Goal: Transaction & Acquisition: Book appointment/travel/reservation

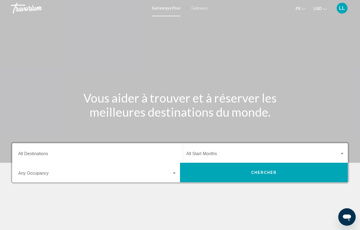
click at [28, 153] on input "Destination All Destinations" at bounding box center [97, 155] width 159 height 5
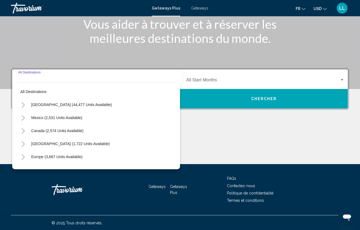
scroll to position [74, 0]
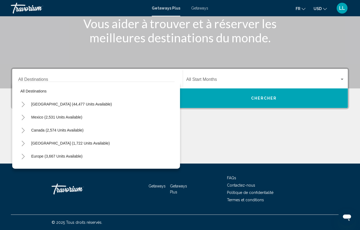
click at [195, 10] on div "Getaways Plus Getaways fr English Español Français Italiano Português русский U…" at bounding box center [180, 7] width 360 height 11
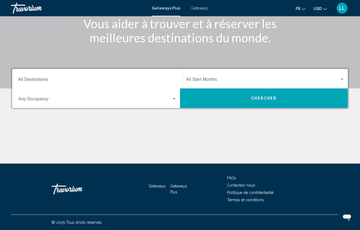
click at [196, 10] on span "Getaways" at bounding box center [199, 8] width 17 height 4
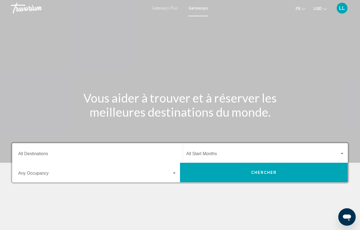
click at [47, 155] on input "Destination All Destinations" at bounding box center [97, 155] width 159 height 5
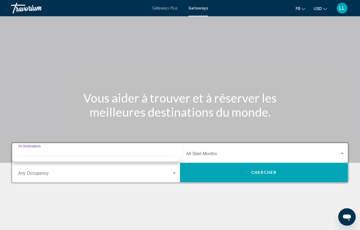
scroll to position [74, 0]
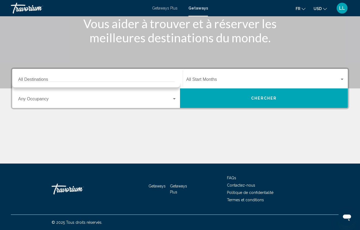
click at [65, 77] on div "Destination All Destinations" at bounding box center [97, 78] width 159 height 17
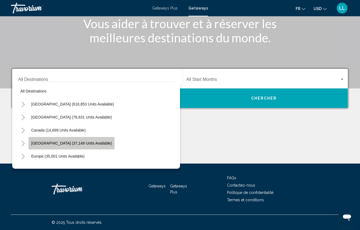
click at [29, 143] on button "[GEOGRAPHIC_DATA] (37,149 units available)" at bounding box center [72, 143] width 86 height 12
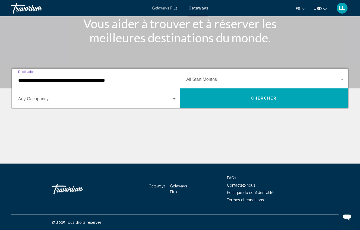
click at [91, 80] on input "**********" at bounding box center [97, 80] width 159 height 5
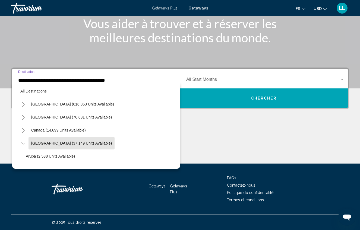
scroll to position [19, 0]
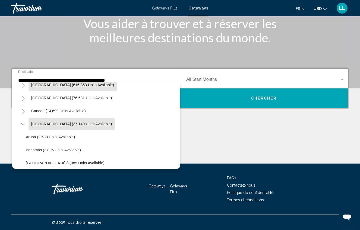
drag, startPoint x: 83, startPoint y: 137, endPoint x: 83, endPoint y: 87, distance: 49.7
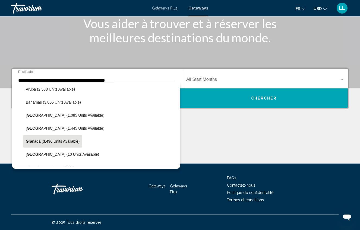
scroll to position [74, 0]
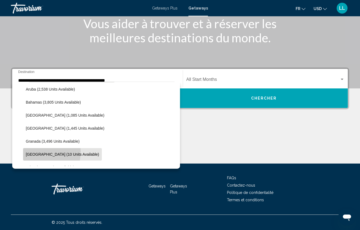
click at [29, 152] on button "[GEOGRAPHIC_DATA] (10 units available)" at bounding box center [62, 154] width 79 height 12
type input "**********"
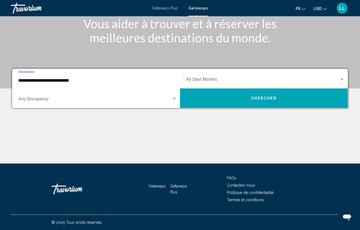
click at [213, 78] on span "Search widget" at bounding box center [262, 80] width 153 height 5
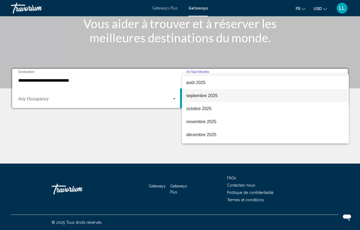
scroll to position [14, 0]
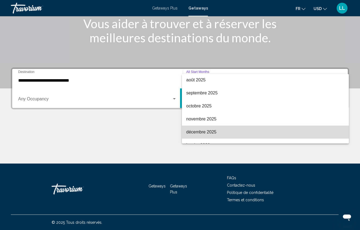
click at [227, 126] on span "décembre 2025" at bounding box center [265, 132] width 158 height 13
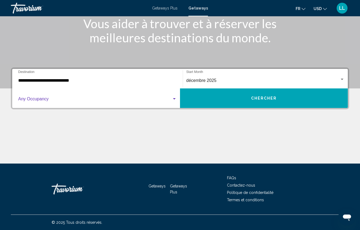
scroll to position [74, 0]
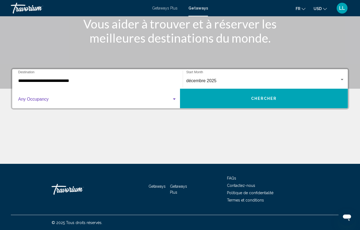
click at [37, 101] on span "Search widget" at bounding box center [95, 100] width 154 height 5
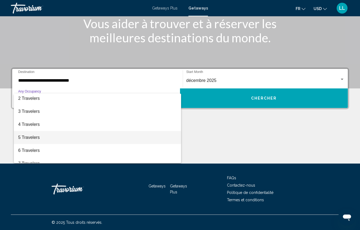
scroll to position [18, 0]
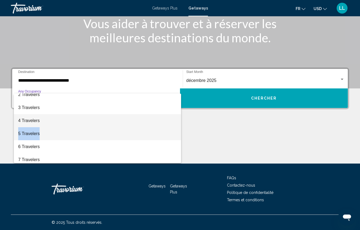
drag, startPoint x: 44, startPoint y: 125, endPoint x: 44, endPoint y: 131, distance: 5.7
click at [44, 131] on div "Any Occupancy 2 Travelers 3 Travelers 4 Travelers 5 Travelers 6 Travelers 7 Tra…" at bounding box center [97, 128] width 167 height 69
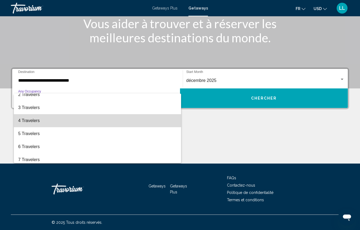
click at [39, 119] on span "4 Travelers" at bounding box center [97, 120] width 159 height 13
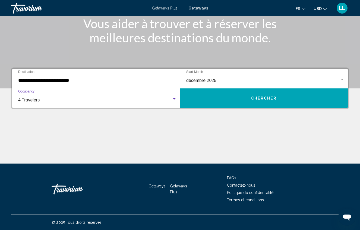
click at [216, 112] on div "**********" at bounding box center [180, 116] width 360 height 96
click at [230, 97] on button "Chercher" at bounding box center [264, 98] width 168 height 20
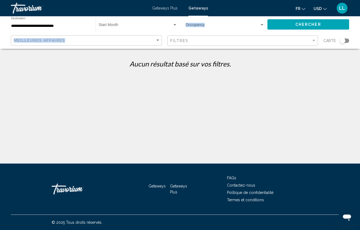
drag, startPoint x: 194, startPoint y: 23, endPoint x: 194, endPoint y: 48, distance: 25.2
click at [194, 48] on div "**********" at bounding box center [180, 32] width 360 height 33
click at [228, 19] on div "Occupancy Any Occupancy" at bounding box center [225, 24] width 79 height 15
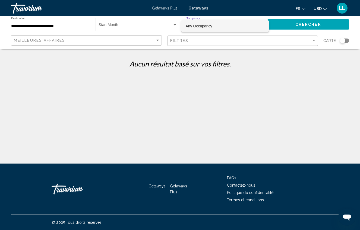
click at [214, 57] on div at bounding box center [180, 115] width 360 height 230
click at [235, 23] on div "Occupancy Any Occupancy" at bounding box center [225, 24] width 79 height 15
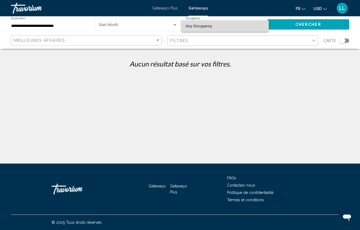
click at [226, 28] on span "Any Occupancy" at bounding box center [225, 25] width 79 height 11
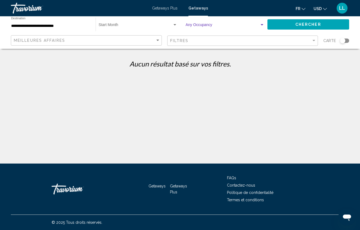
click at [261, 24] on div "Search widget" at bounding box center [262, 25] width 5 height 4
click at [135, 28] on div at bounding box center [180, 115] width 360 height 230
click at [148, 28] on span "Search widget" at bounding box center [136, 26] width 74 height 4
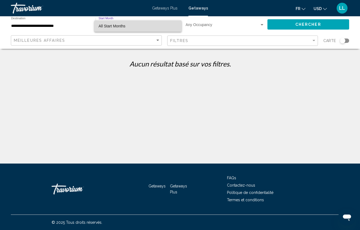
click at [142, 27] on span "All Start Months" at bounding box center [138, 25] width 79 height 11
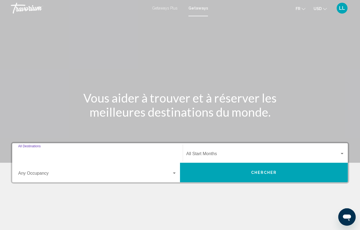
click at [46, 153] on input "Destination All Destinations" at bounding box center [97, 155] width 159 height 5
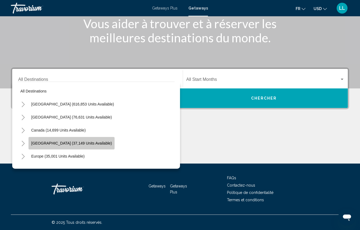
click at [69, 141] on button "[GEOGRAPHIC_DATA] (37,149 units available)" at bounding box center [72, 143] width 86 height 12
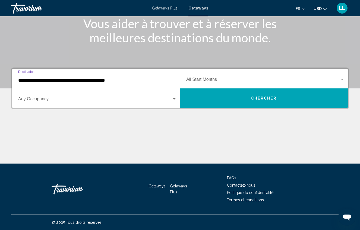
click at [99, 77] on div "**********" at bounding box center [97, 78] width 159 height 17
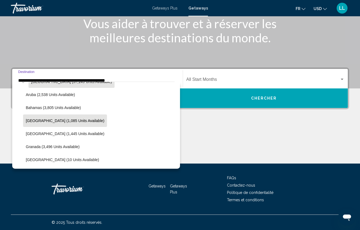
scroll to position [63, 0]
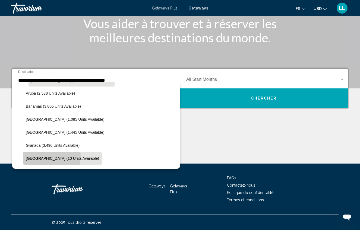
click at [41, 157] on span "[GEOGRAPHIC_DATA] (10 units available)" at bounding box center [62, 158] width 73 height 4
type input "**********"
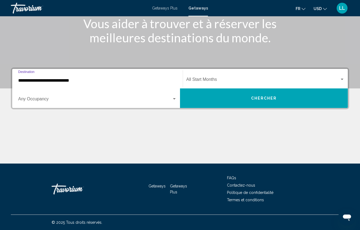
click at [205, 86] on div "Start Month All Start Months" at bounding box center [265, 78] width 158 height 17
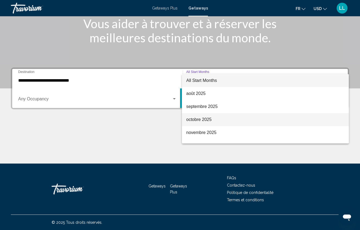
click at [210, 118] on span "octobre 2025" at bounding box center [265, 119] width 158 height 13
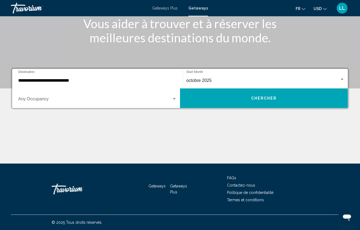
click at [25, 107] on mat-form-field "Occupancy Any Occupancy" at bounding box center [97, 98] width 165 height 19
click at [44, 97] on div "Occupancy Any Occupancy" at bounding box center [97, 98] width 159 height 17
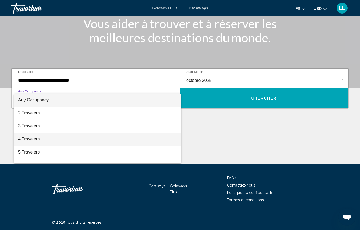
click at [32, 138] on span "4 Travelers" at bounding box center [97, 139] width 159 height 13
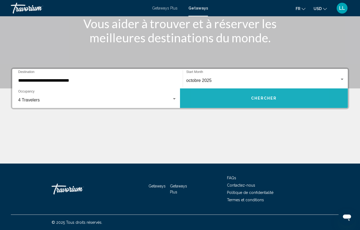
click at [235, 93] on button "Chercher" at bounding box center [264, 98] width 168 height 20
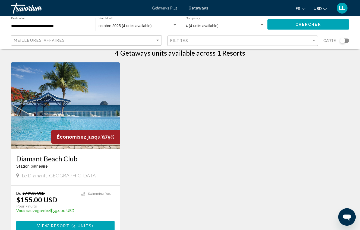
scroll to position [12, 0]
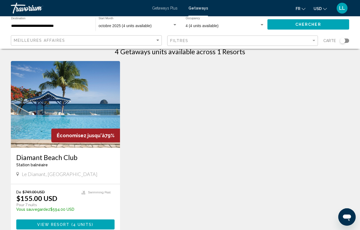
click at [318, 9] on span "USD" at bounding box center [318, 9] width 8 height 4
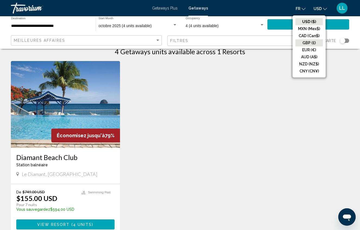
click at [304, 45] on button "GBP (£)" at bounding box center [308, 42] width 27 height 7
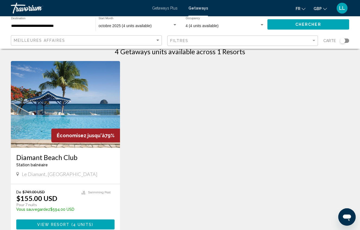
click at [315, 11] on button "GBP USD ($) MXN (Mex$) CAD (Can$) GBP (£) EUR (€) AUD (A$) NZD (NZ$) CNY (CN¥)" at bounding box center [320, 9] width 13 height 8
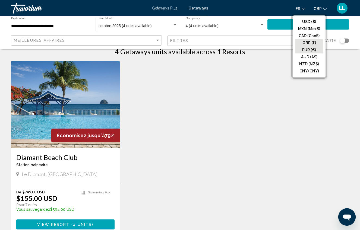
click at [311, 50] on button "EUR (€)" at bounding box center [308, 49] width 27 height 7
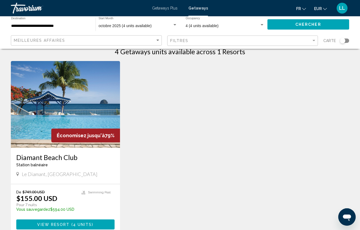
scroll to position [0, 0]
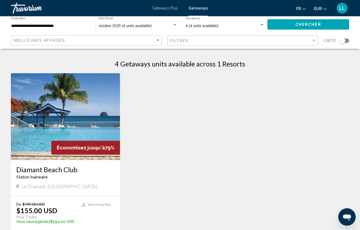
click at [324, 12] on button "EUR USD ($) MXN (Mex$) CAD (Can$) GBP (£) EUR (€) AUD (A$) NZD (NZ$) CNY (CN¥)" at bounding box center [320, 9] width 13 height 8
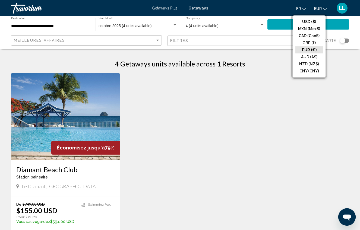
click at [309, 51] on button "EUR (€)" at bounding box center [308, 49] width 27 height 7
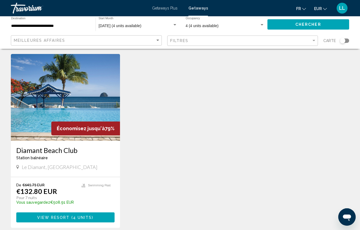
scroll to position [20, 0]
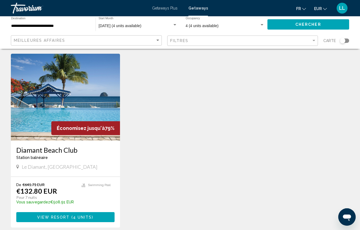
click at [38, 146] on h3 "Diamant Beach Club" at bounding box center [65, 150] width 98 height 8
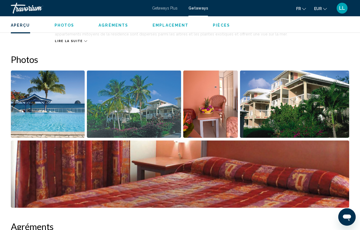
scroll to position [312, 0]
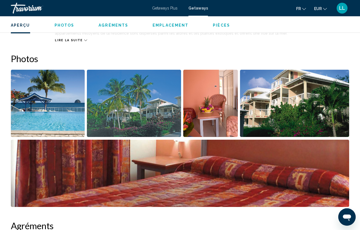
click at [61, 107] on img "Open full-screen image slider" at bounding box center [48, 103] width 74 height 67
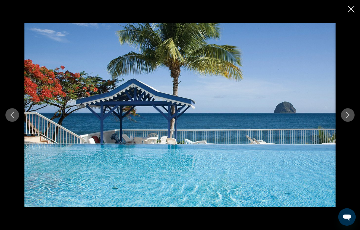
click at [343, 113] on button "Next image" at bounding box center [348, 115] width 14 height 14
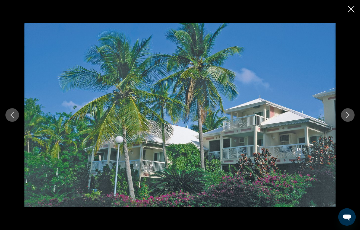
click at [343, 115] on button "Next image" at bounding box center [348, 115] width 14 height 14
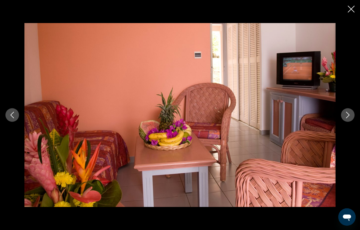
click at [343, 115] on button "Next image" at bounding box center [348, 115] width 14 height 14
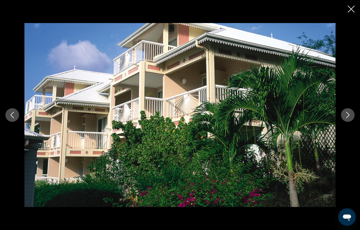
click at [343, 115] on button "Next image" at bounding box center [348, 115] width 14 height 14
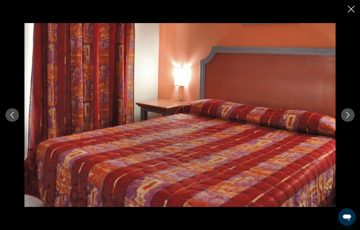
click at [343, 114] on button "Next image" at bounding box center [348, 115] width 14 height 14
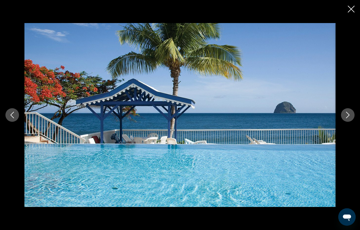
scroll to position [315, 0]
click at [350, 10] on icon "Close slideshow" at bounding box center [351, 9] width 7 height 7
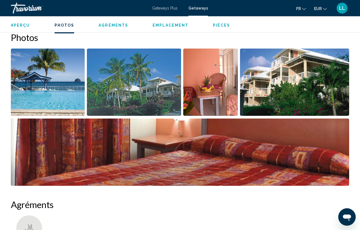
scroll to position [331, 0]
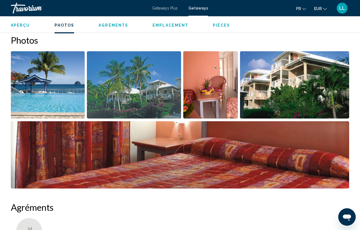
click at [73, 72] on img "Open full-screen image slider" at bounding box center [48, 84] width 74 height 67
